Goal: Information Seeking & Learning: Learn about a topic

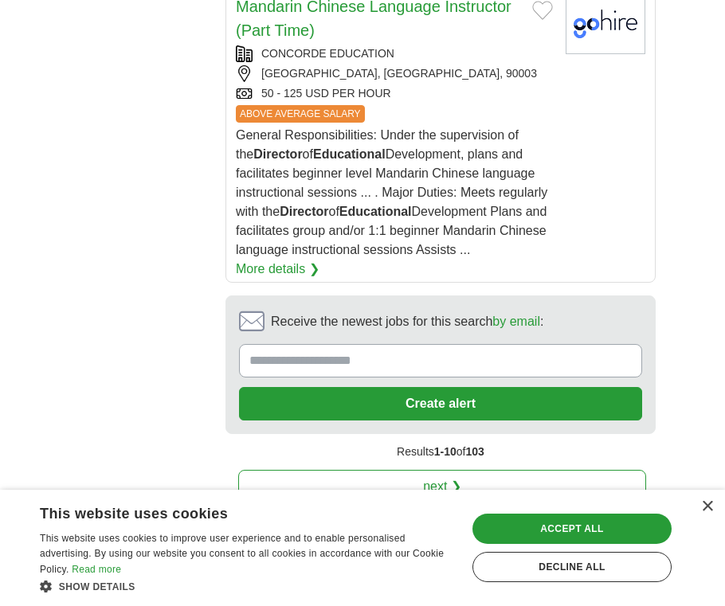
scroll to position [3008, 0]
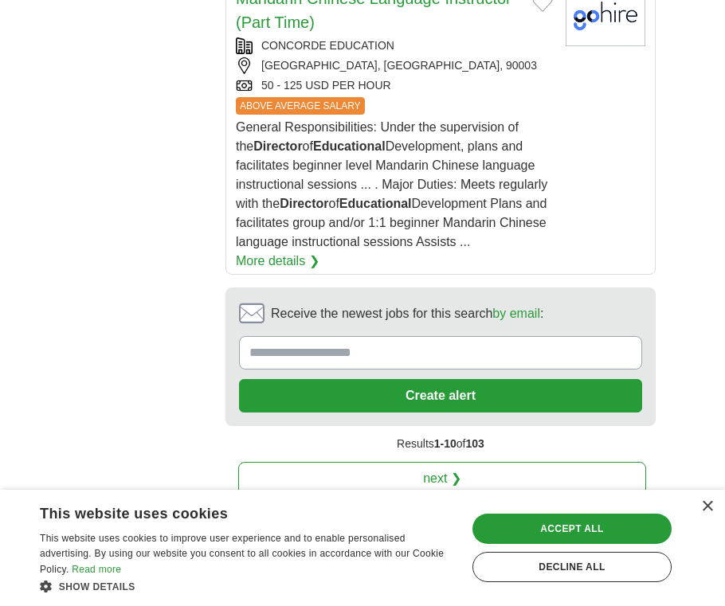
click at [394, 462] on link "next ❯" at bounding box center [442, 478] width 408 height 33
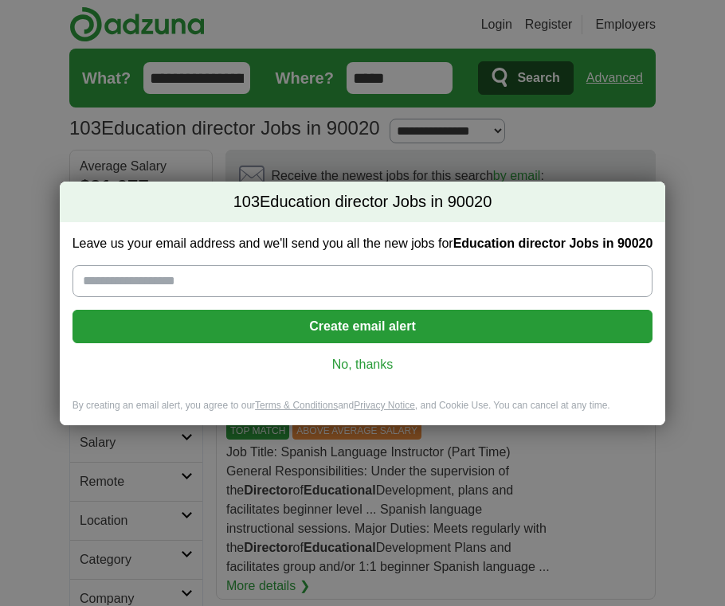
click at [381, 369] on link "No, thanks" at bounding box center [362, 365] width 555 height 18
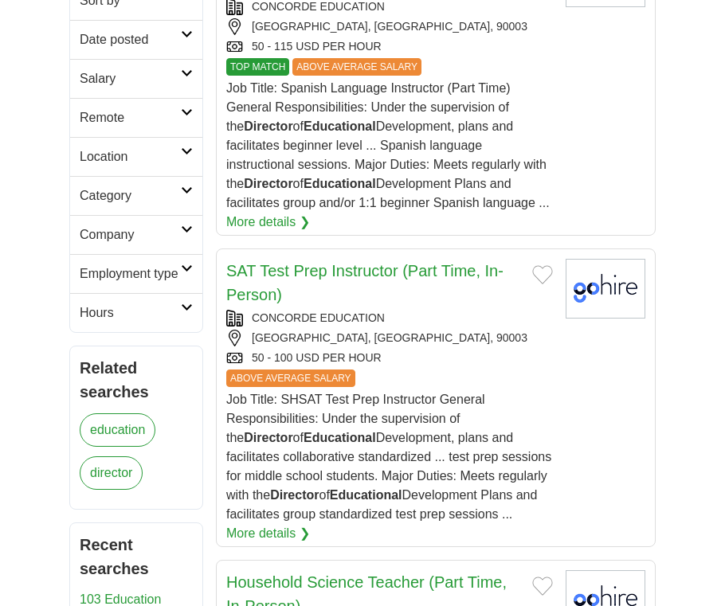
scroll to position [369, 0]
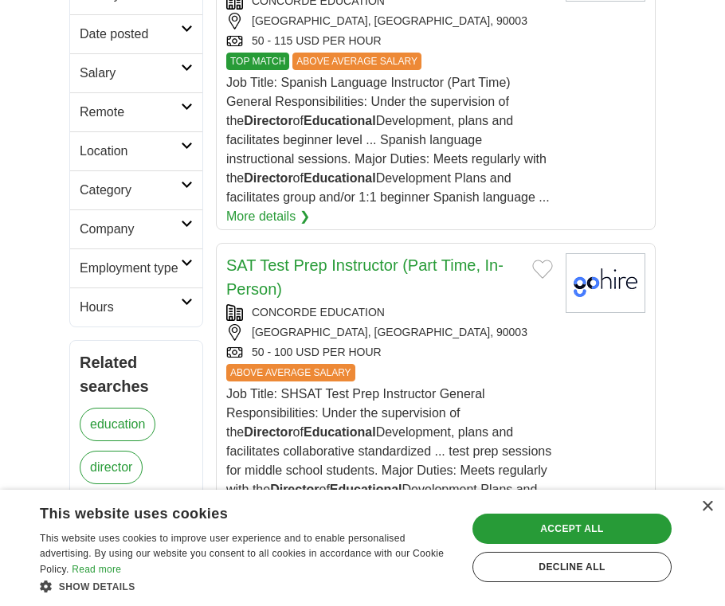
click at [192, 260] on icon at bounding box center [187, 263] width 12 height 8
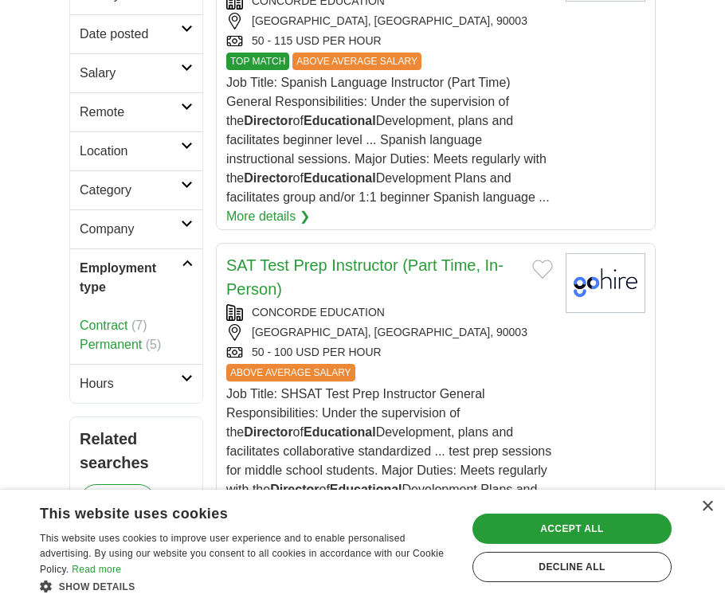
click at [193, 262] on icon at bounding box center [187, 263] width 11 height 8
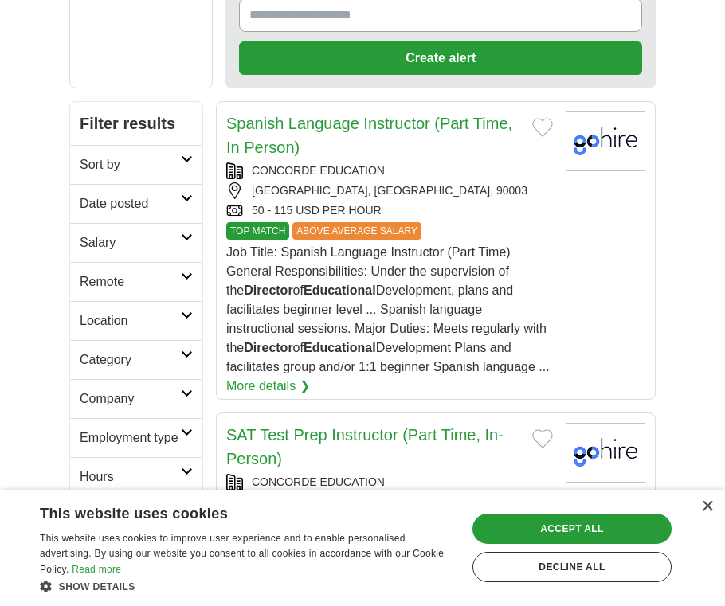
scroll to position [201, 0]
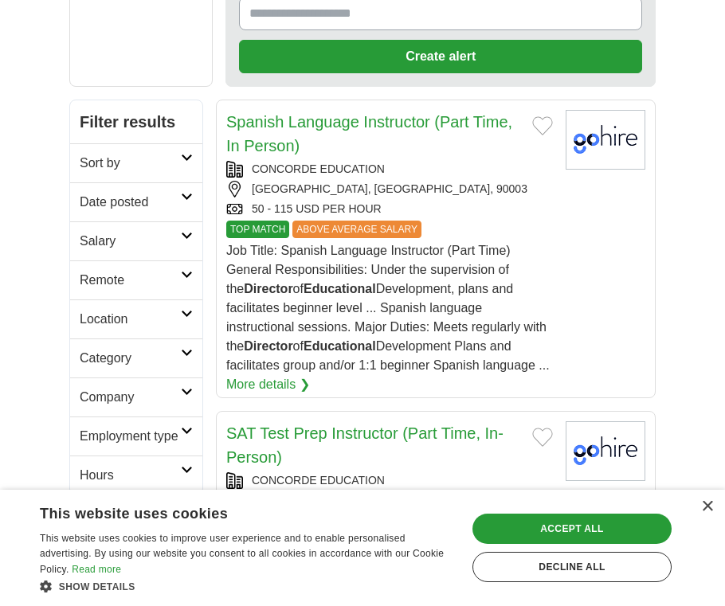
click at [193, 154] on icon at bounding box center [187, 158] width 12 height 8
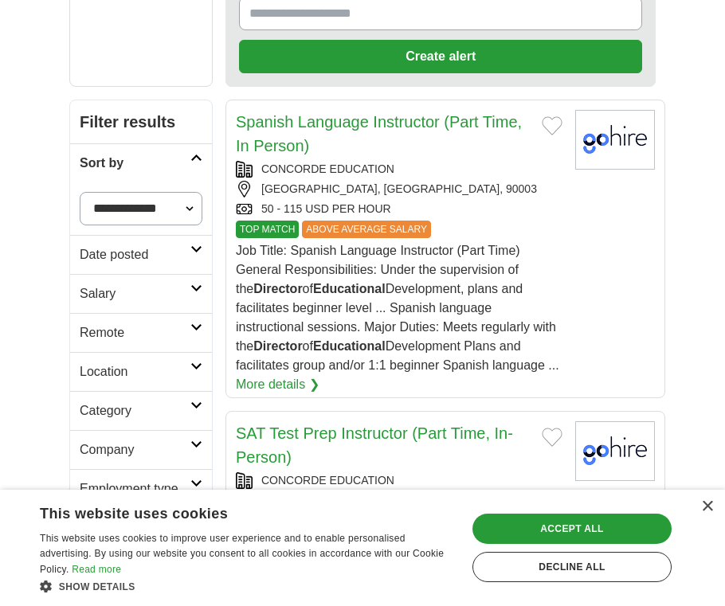
click at [191, 285] on icon at bounding box center [196, 288] width 12 height 8
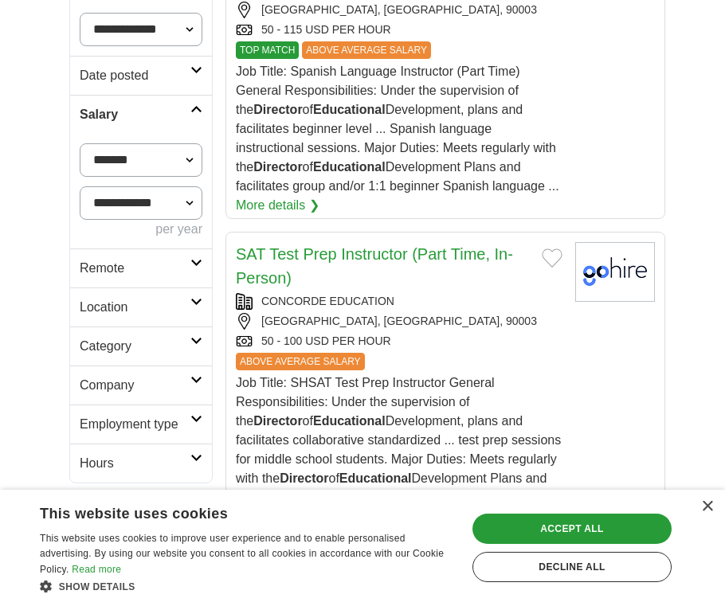
scroll to position [434, 0]
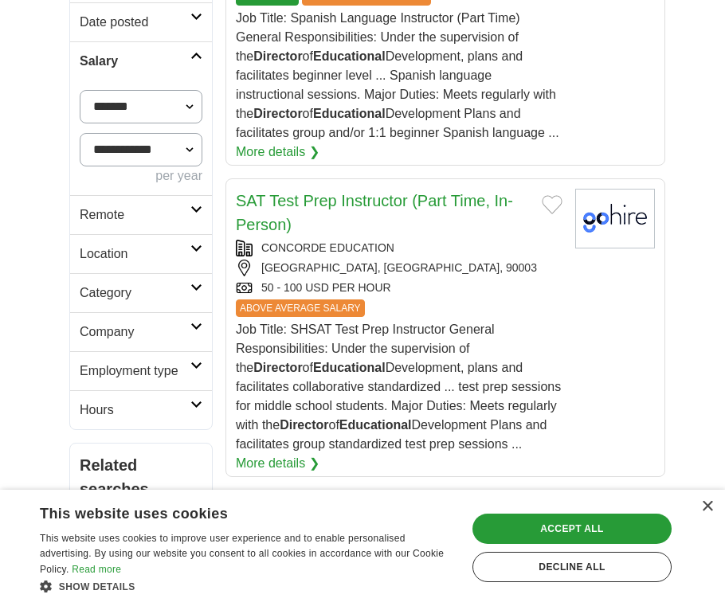
click at [192, 105] on select "**********" at bounding box center [141, 106] width 123 height 33
select select "*****"
click at [80, 90] on select "**********" at bounding box center [141, 106] width 123 height 33
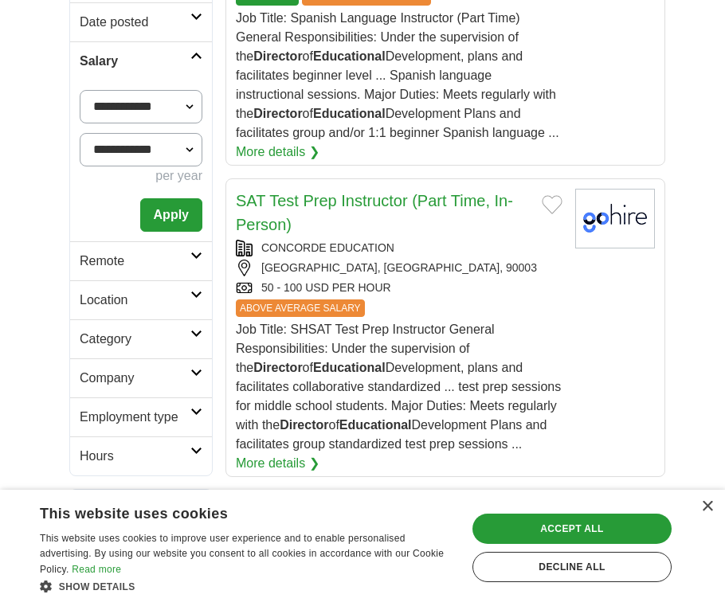
click at [190, 152] on select "**********" at bounding box center [141, 149] width 123 height 33
click at [179, 203] on button "Apply" at bounding box center [171, 214] width 62 height 33
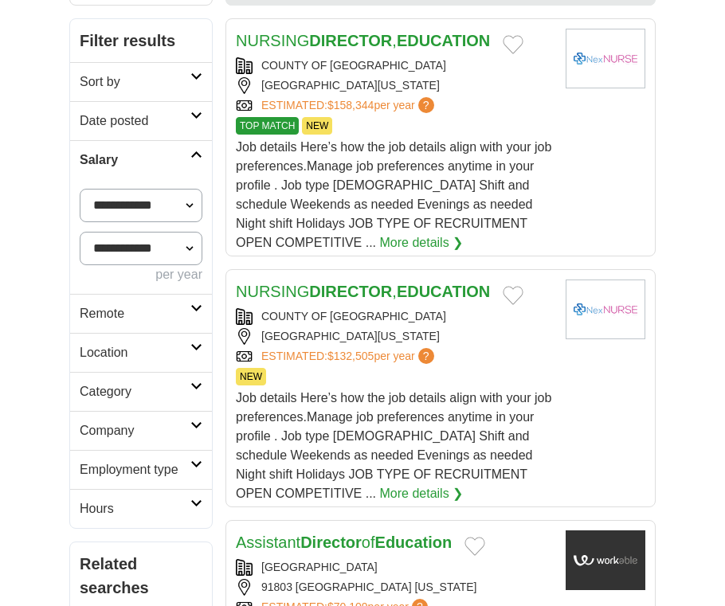
scroll to position [285, 0]
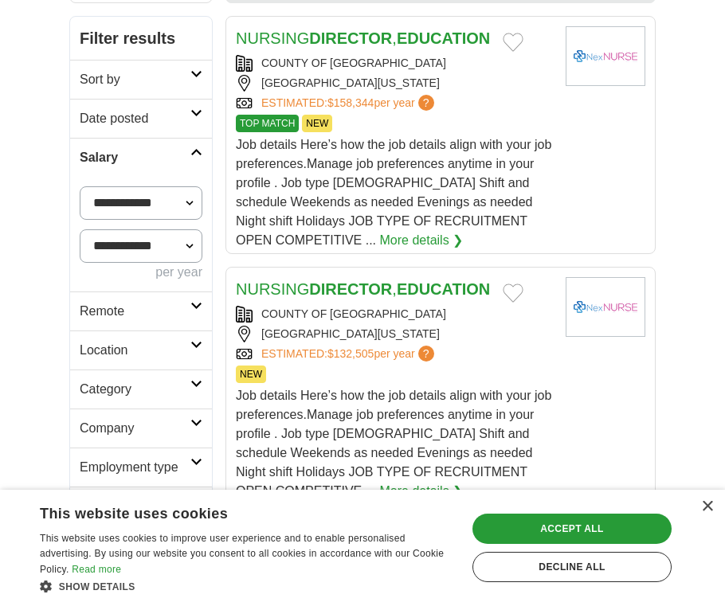
click at [196, 386] on icon at bounding box center [196, 384] width 12 height 8
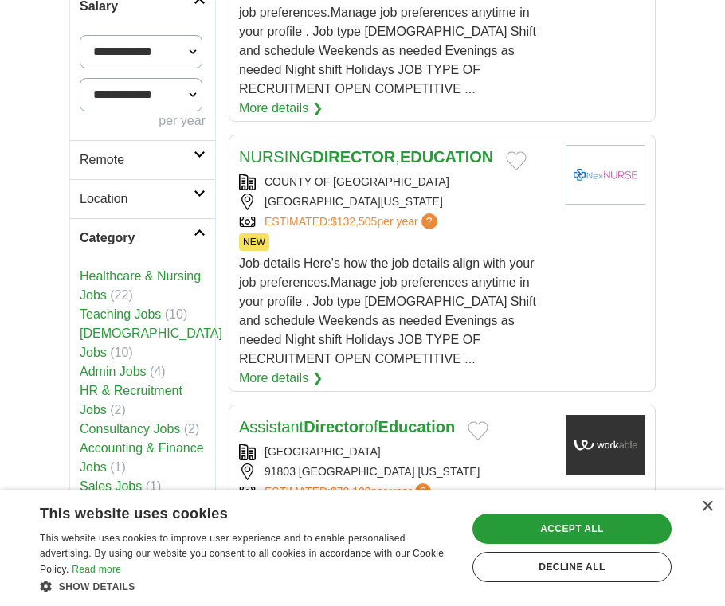
scroll to position [435, 0]
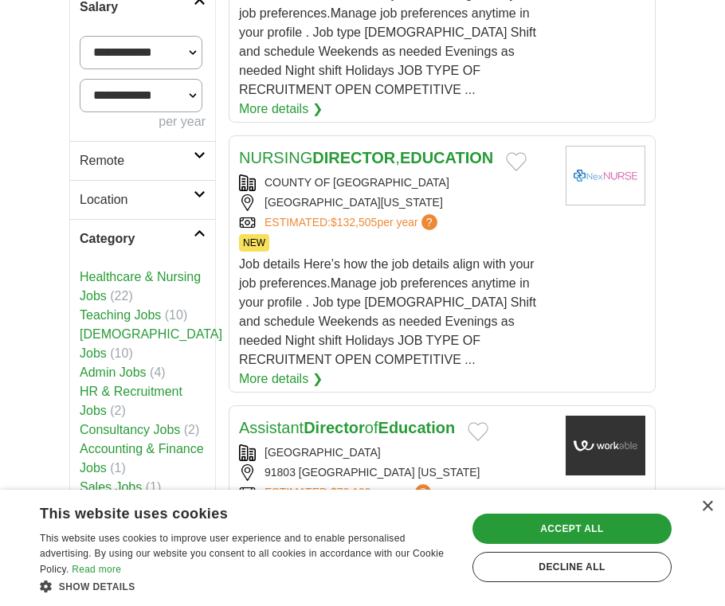
click at [182, 228] on link "Category" at bounding box center [142, 238] width 145 height 39
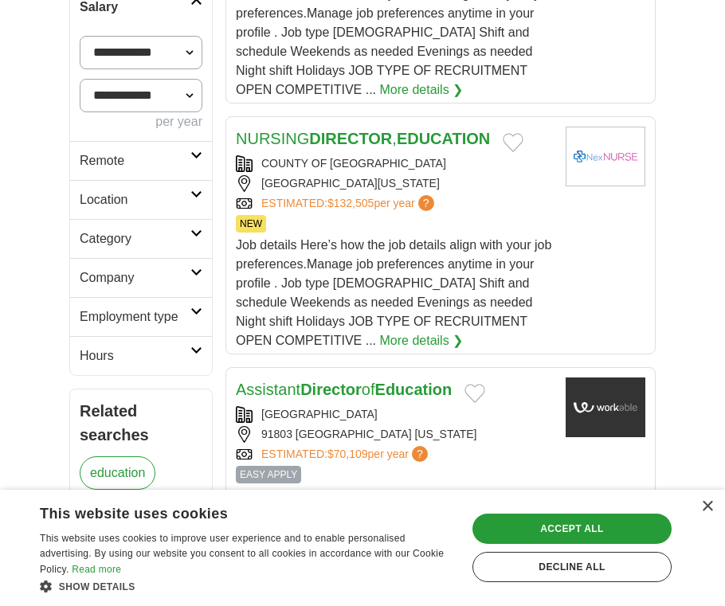
click at [186, 352] on h2 "Hours" at bounding box center [135, 355] width 111 height 19
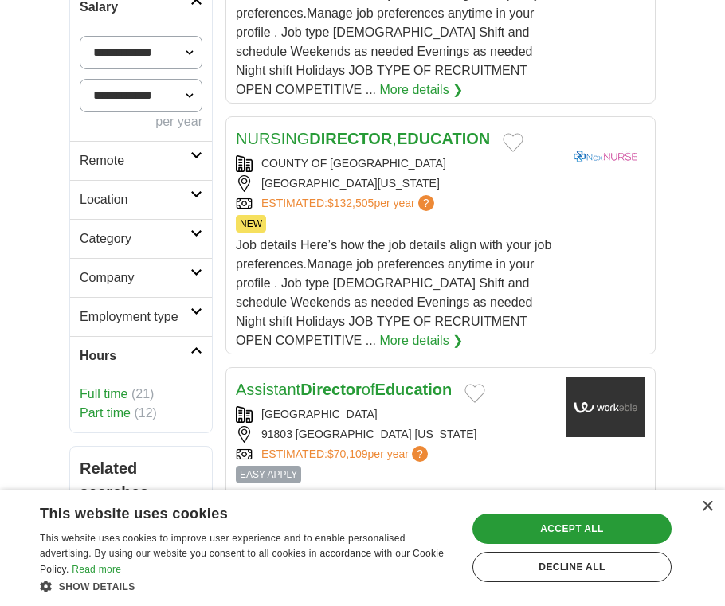
click at [92, 394] on link "Full time" at bounding box center [104, 394] width 48 height 14
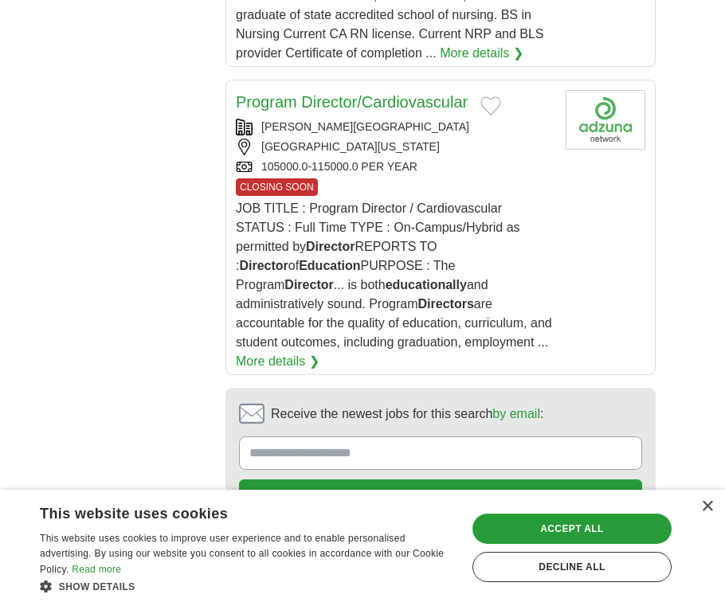
scroll to position [2623, 0]
click at [367, 561] on link "next ❯" at bounding box center [442, 577] width 408 height 33
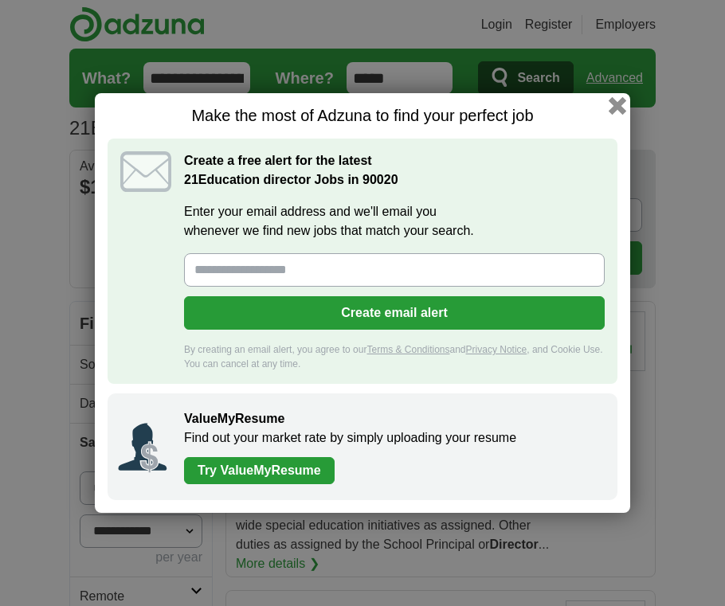
click at [619, 108] on button "button" at bounding box center [617, 106] width 18 height 18
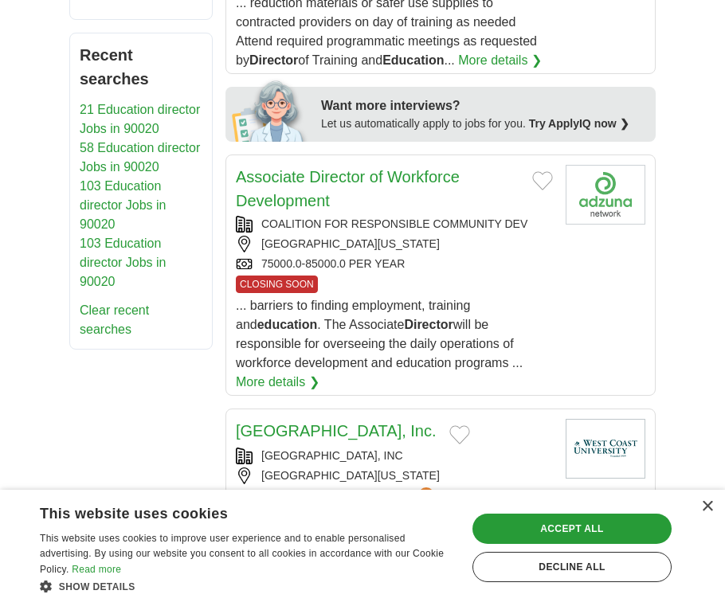
scroll to position [1013, 0]
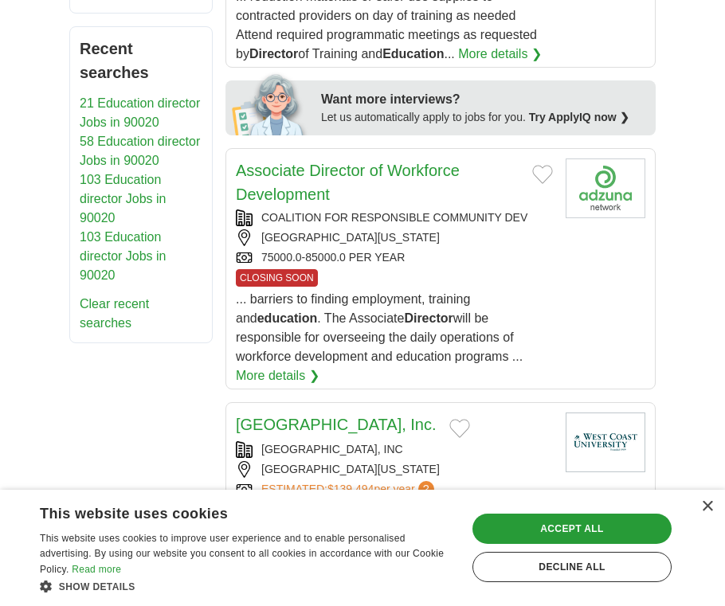
click at [365, 209] on div "COALITION FOR RESPONSIBLE COMMUNITY DEV" at bounding box center [394, 217] width 317 height 17
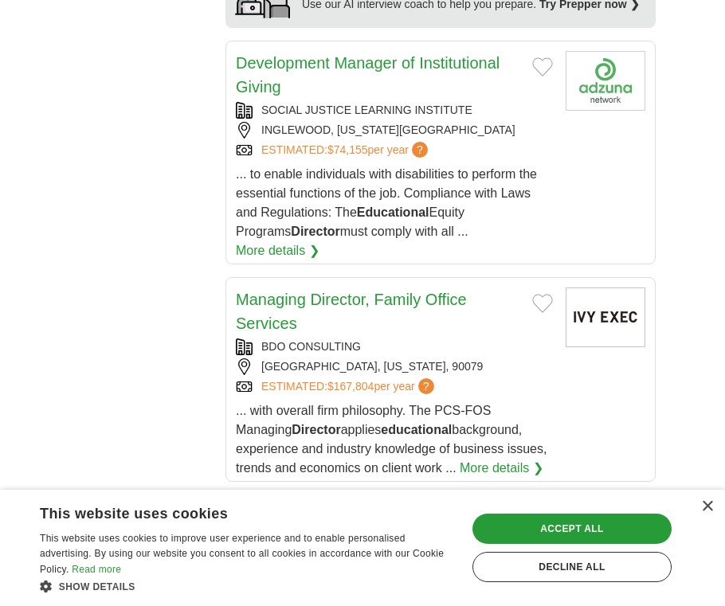
scroll to position [1896, 0]
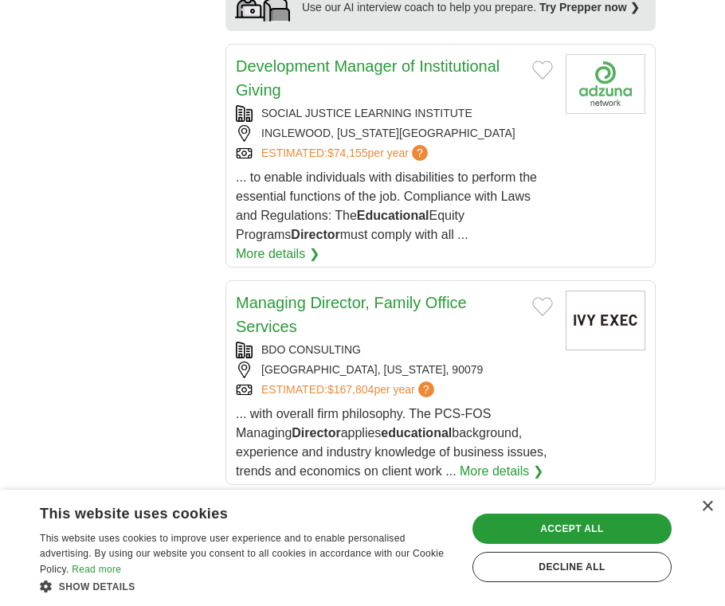
click at [432, 407] on span "... with overall firm philosophy. The PCS-FOS Managing Director applies educati…" at bounding box center [391, 442] width 311 height 71
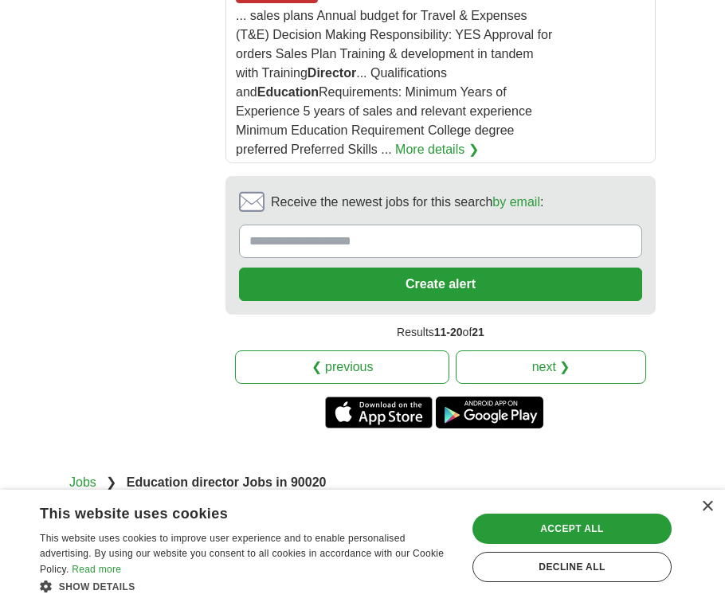
scroll to position [2786, 0]
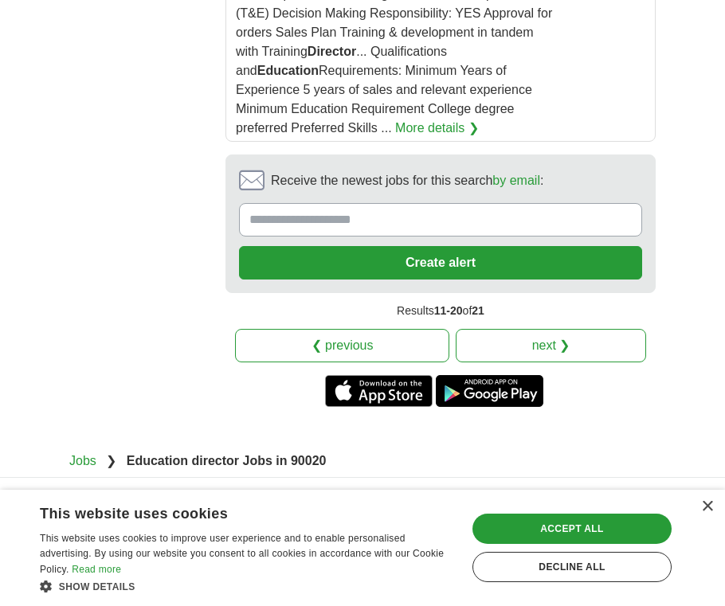
click at [527, 329] on link "next ❯" at bounding box center [550, 345] width 190 height 33
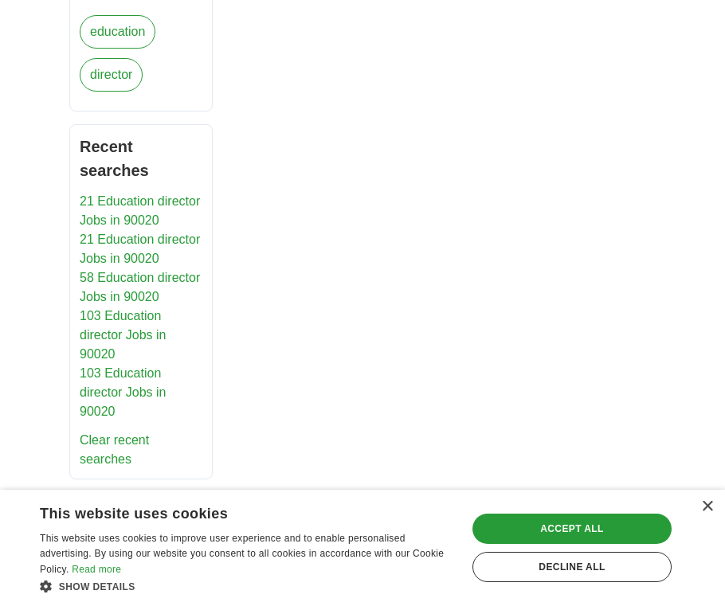
scroll to position [1064, 0]
